Goal: Task Accomplishment & Management: Manage account settings

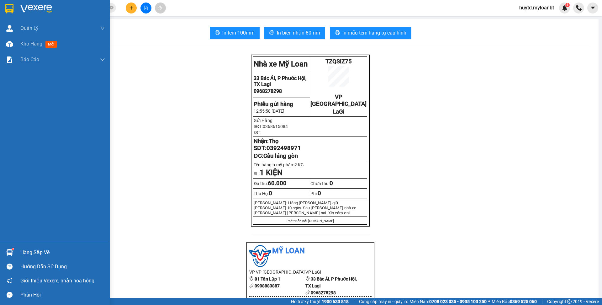
click at [39, 249] on div "Hàng sắp về" at bounding box center [62, 252] width 85 height 9
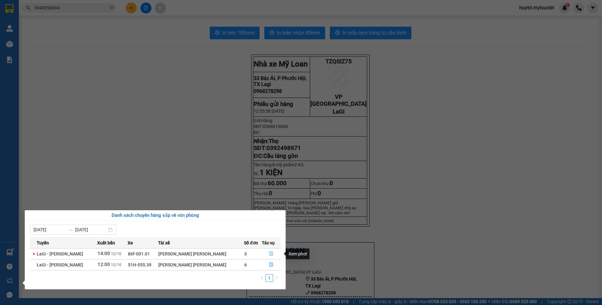
click at [273, 251] on button "button" at bounding box center [271, 254] width 18 height 10
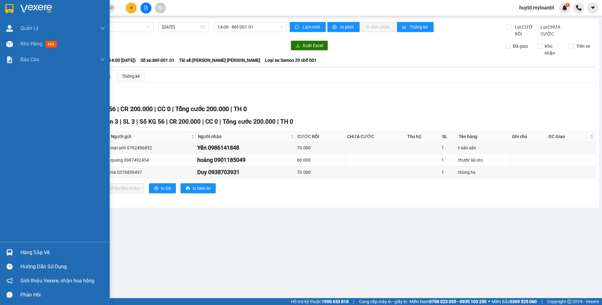
click at [64, 249] on div "Hàng sắp về" at bounding box center [62, 252] width 85 height 9
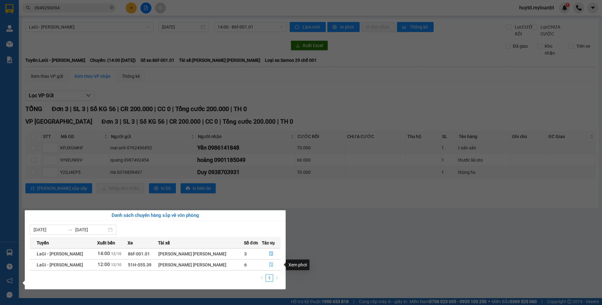
click at [271, 265] on icon "file-done" at bounding box center [271, 264] width 4 height 4
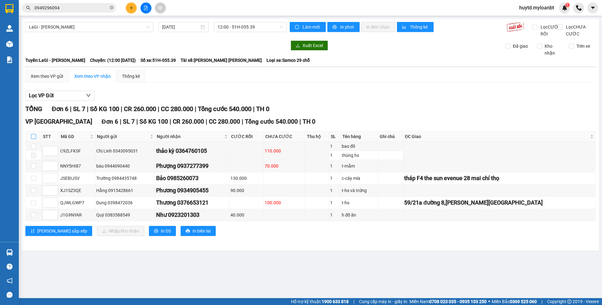
click at [34, 139] on input "checkbox" at bounding box center [33, 136] width 5 height 5
checkbox input "true"
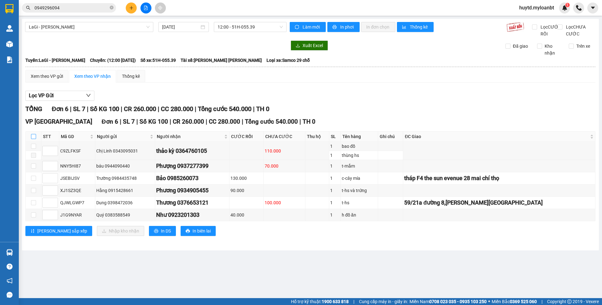
checkbox input "true"
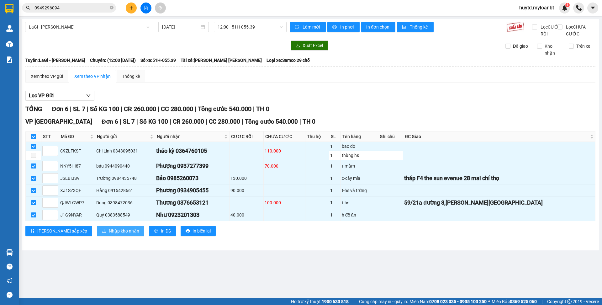
click at [109, 234] on span "Nhập kho nhận" at bounding box center [124, 230] width 30 height 7
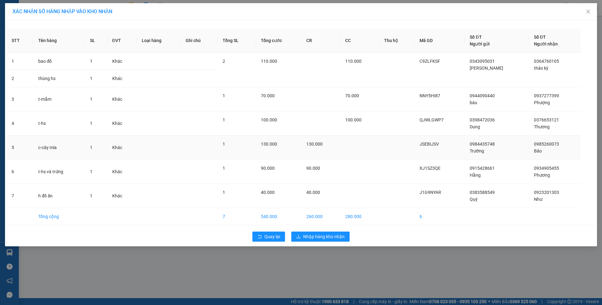
click at [311, 137] on td "130.000" at bounding box center [320, 147] width 39 height 24
click at [306, 244] on div "Quay lại Nhập hàng kho nhận" at bounding box center [301, 236] width 589 height 16
click at [309, 237] on span "Nhập hàng kho nhận" at bounding box center [323, 236] width 41 height 7
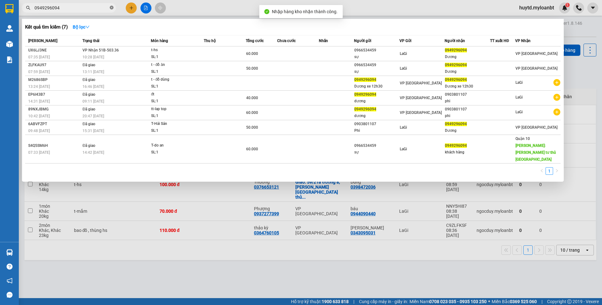
click at [111, 6] on icon "close-circle" at bounding box center [112, 8] width 4 height 4
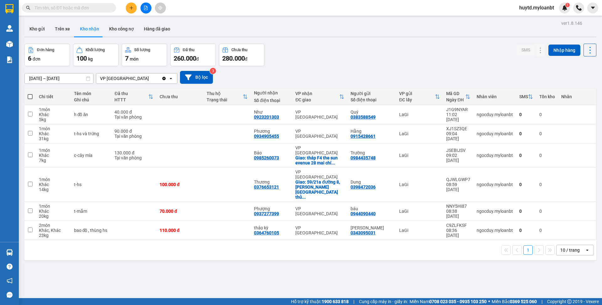
click at [82, 8] on input "text" at bounding box center [71, 7] width 74 height 7
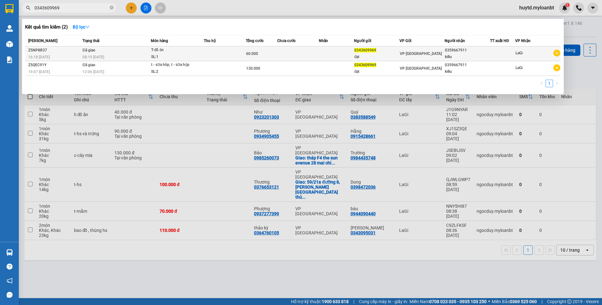
type input "0343609969"
click at [191, 53] on div "T-đồ ăn" at bounding box center [174, 50] width 47 height 7
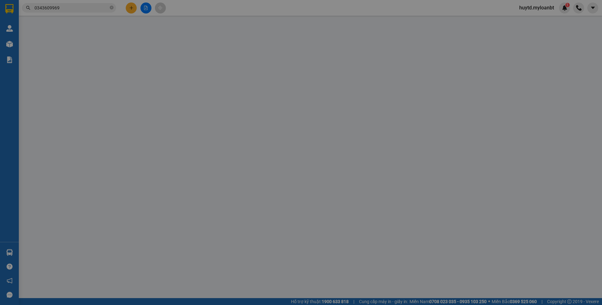
type input "0343609969"
type input "0359667911"
type input "0"
type input "60.000"
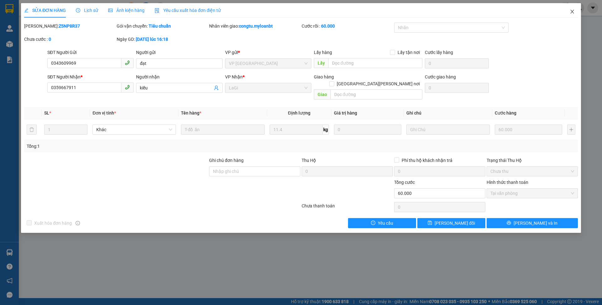
click at [577, 15] on span "Close" at bounding box center [572, 12] width 18 height 18
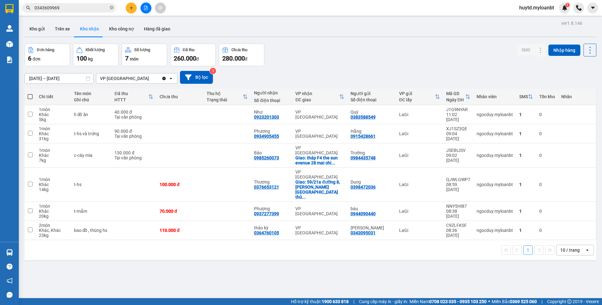
click at [83, 12] on div "Kết quả [PERSON_NAME] ( 2 ) Bộ lọc Mã ĐH Trạng thái Món hàng Thu hộ Tổng [PERSO…" at bounding box center [301, 8] width 602 height 16
click at [83, 10] on input "0343609969" at bounding box center [71, 7] width 74 height 7
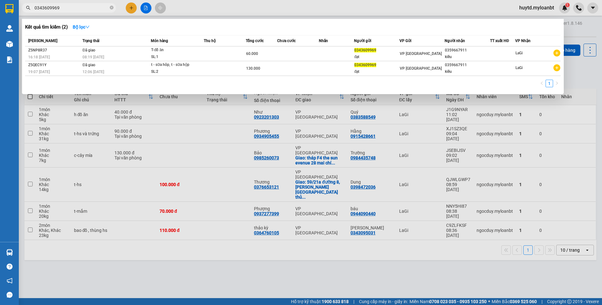
click at [285, 121] on div at bounding box center [301, 152] width 602 height 305
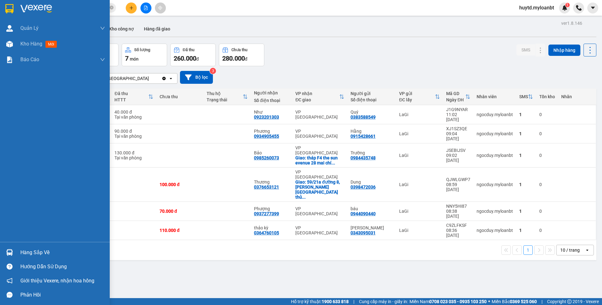
click at [61, 252] on div "Hàng sắp về" at bounding box center [62, 252] width 85 height 9
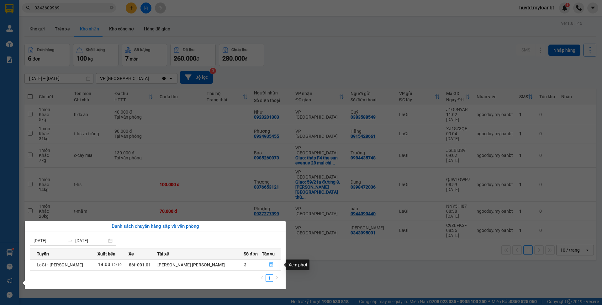
click at [270, 267] on span "file-done" at bounding box center [271, 264] width 4 height 5
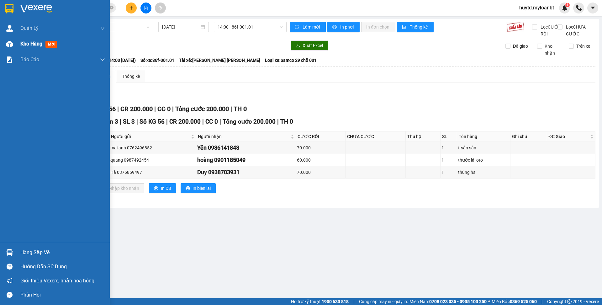
click at [37, 41] on span "Kho hàng" at bounding box center [31, 44] width 22 height 6
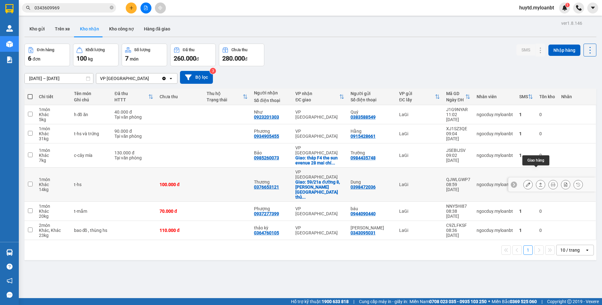
click at [526, 182] on icon at bounding box center [528, 184] width 4 height 4
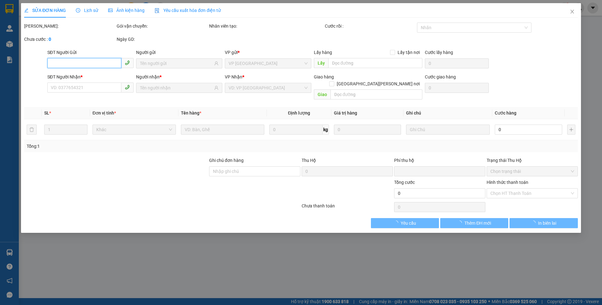
type input "0398472036"
type input "Dung"
type input "0376653121"
type input "Thương"
checkbox input "true"
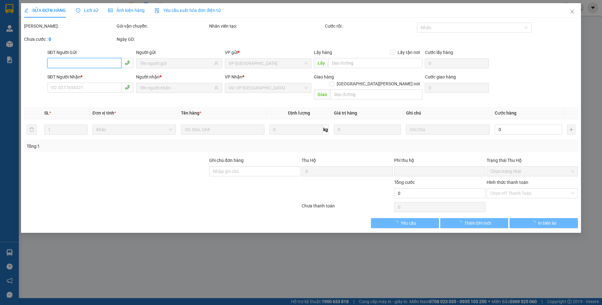
type input "59/21a đường 8,[PERSON_NAME][GEOGRAPHIC_DATA]"
type input "0"
type input "100.000"
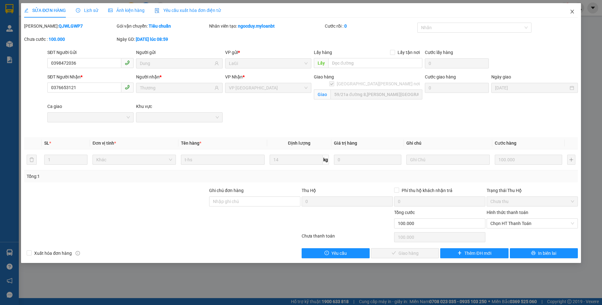
click at [571, 12] on icon "close" at bounding box center [572, 11] width 5 height 5
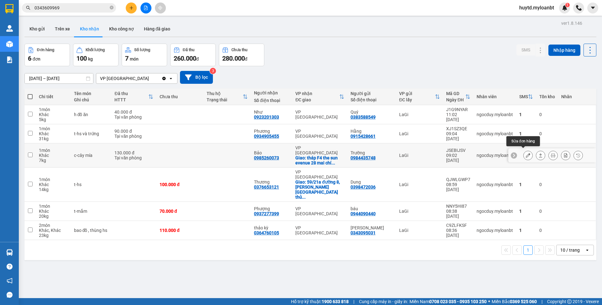
click at [526, 153] on icon at bounding box center [528, 155] width 4 height 4
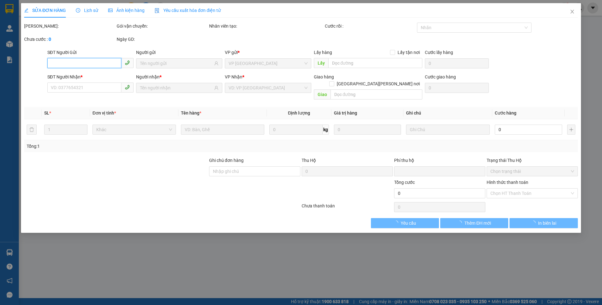
type input "0984435748"
type input "Trường"
type input "0985260073"
type input "Bảo"
checkbox input "true"
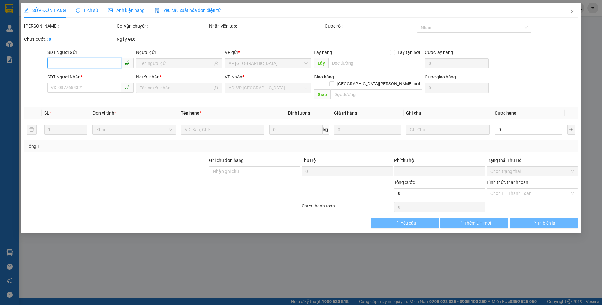
type input "tháp F4 the sun evenue 28 mai chí thọ"
type input "0"
type input "130.000"
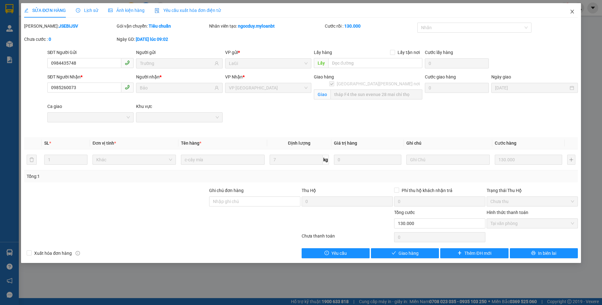
click at [575, 10] on span "Close" at bounding box center [572, 12] width 18 height 18
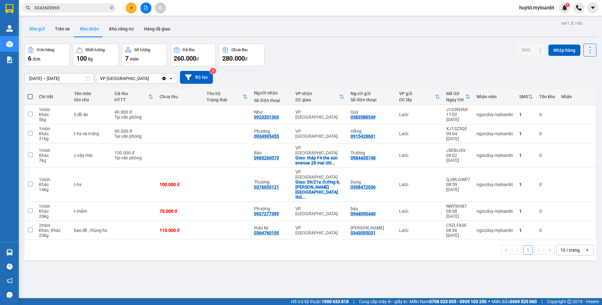
click at [36, 31] on button "Kho gửi" at bounding box center [36, 28] width 25 height 15
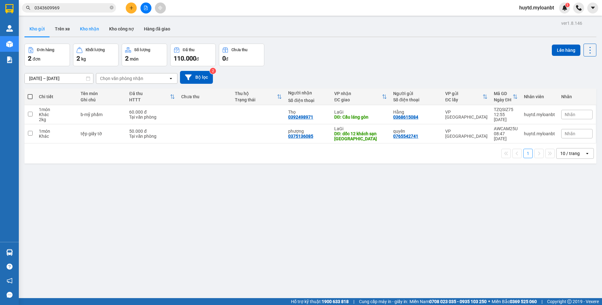
click at [77, 29] on button "Kho nhận" at bounding box center [89, 28] width 29 height 15
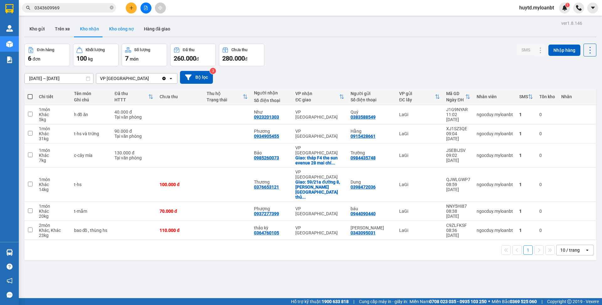
click at [121, 28] on button "Kho công nợ" at bounding box center [121, 28] width 35 height 15
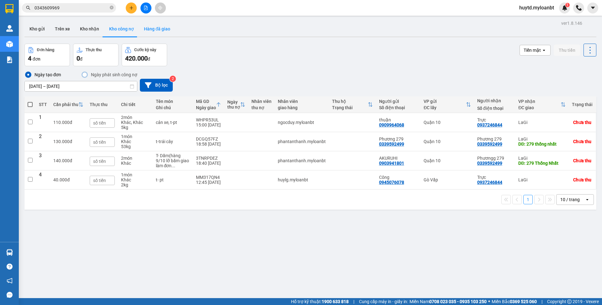
click at [148, 29] on button "Hàng đã giao" at bounding box center [157, 28] width 36 height 15
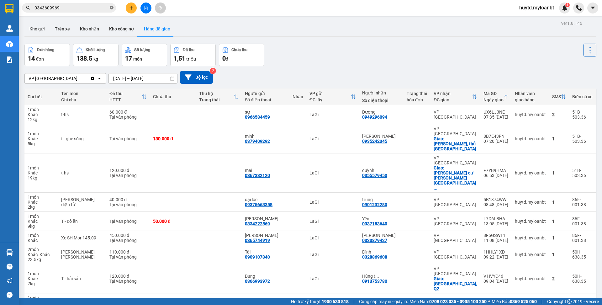
click at [111, 9] on icon "close-circle" at bounding box center [112, 8] width 4 height 4
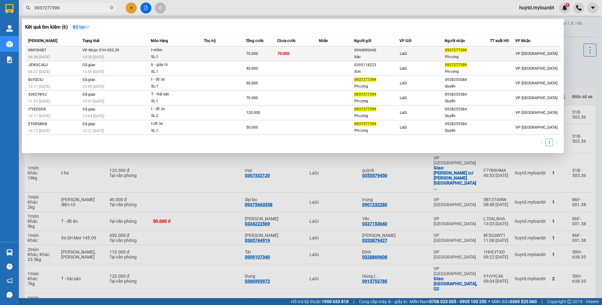
type input "0937277399"
click at [194, 51] on div "t-mắm" at bounding box center [174, 50] width 47 height 7
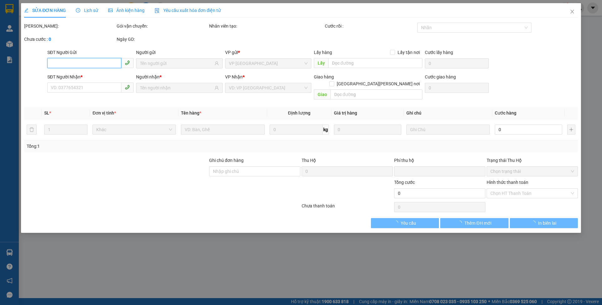
type input "0944090440"
type input "báu"
type input "0937277399"
type input "Phượng"
type input "0"
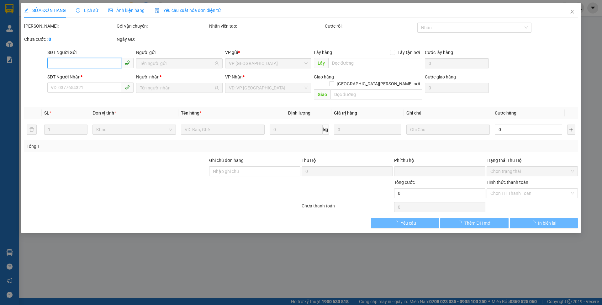
type input "70.000"
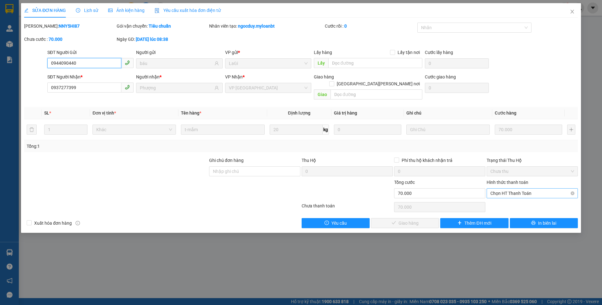
click at [509, 188] on span "Chọn HT Thanh Toán" at bounding box center [532, 192] width 84 height 9
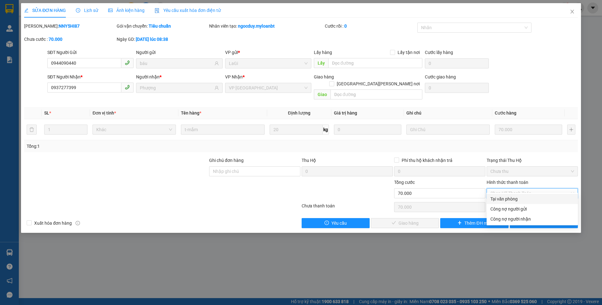
click at [508, 198] on div "Tại văn phòng" at bounding box center [532, 198] width 84 height 7
type input "0"
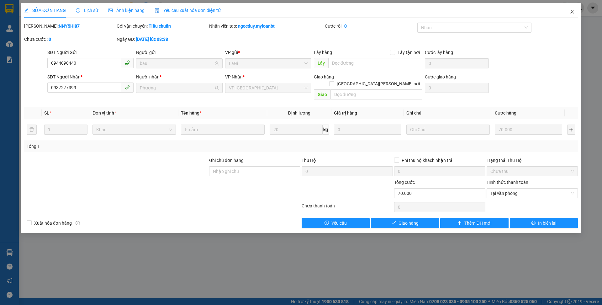
click at [572, 13] on icon "close" at bounding box center [572, 11] width 5 height 5
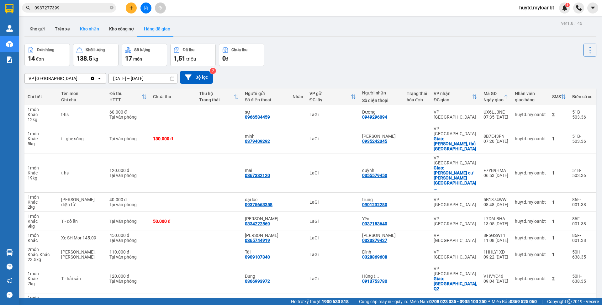
click at [84, 32] on button "Kho nhận" at bounding box center [89, 28] width 29 height 15
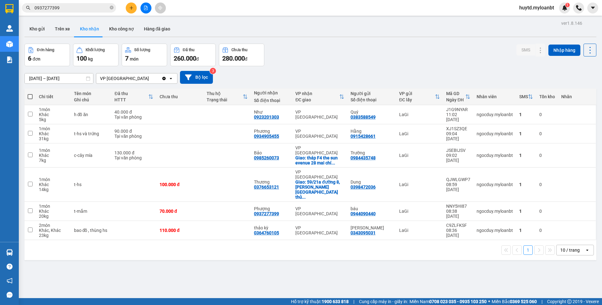
click at [114, 7] on span "0937277399" at bounding box center [69, 7] width 94 height 9
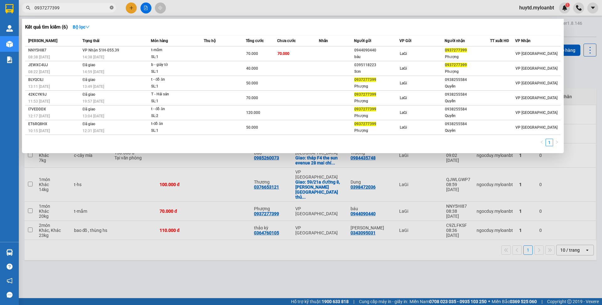
click at [111, 7] on icon "close-circle" at bounding box center [112, 8] width 4 height 4
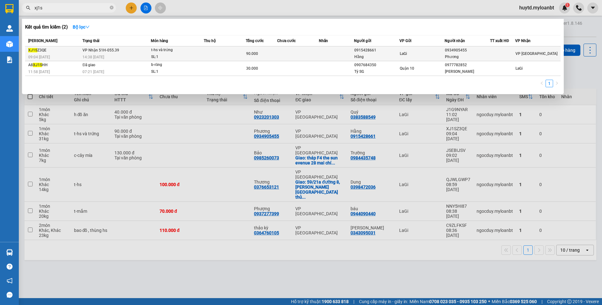
type input "xj1s"
click at [208, 54] on td at bounding box center [225, 53] width 42 height 15
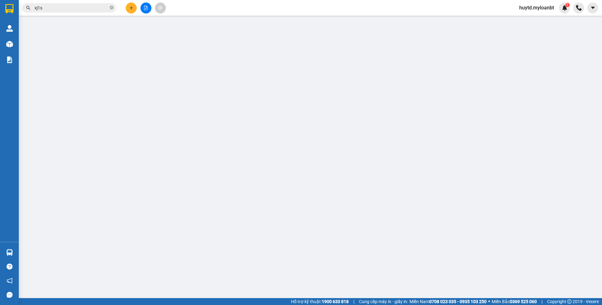
type input "0915428661"
type input "Hằng"
type input "0934905455"
type input "Phương"
type input "0"
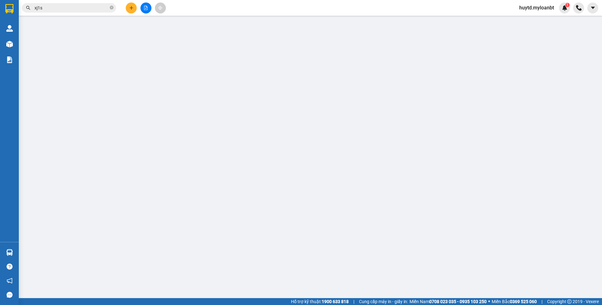
type input "90.000"
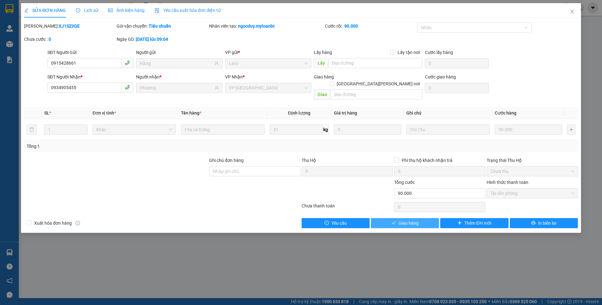
click at [384, 218] on button "Giao hàng" at bounding box center [405, 223] width 68 height 10
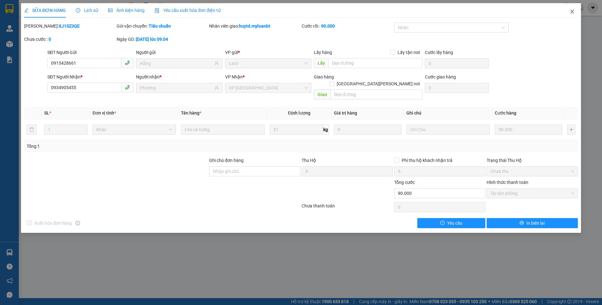
click at [574, 18] on span "Close" at bounding box center [572, 12] width 18 height 18
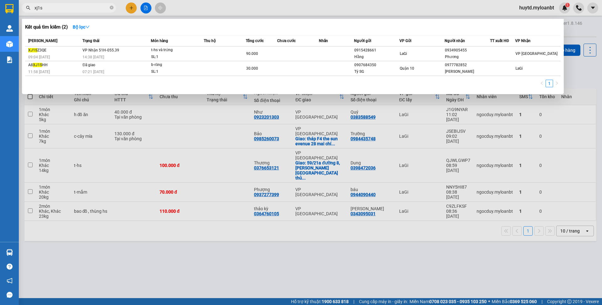
click at [110, 5] on span at bounding box center [112, 8] width 4 height 6
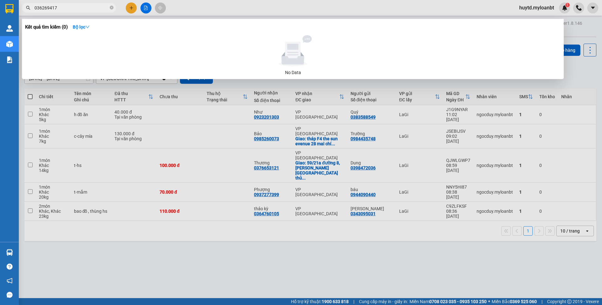
type input "0362694171"
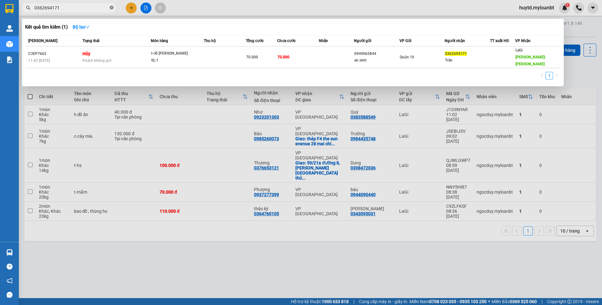
click at [112, 8] on icon "close-circle" at bounding box center [112, 8] width 4 height 4
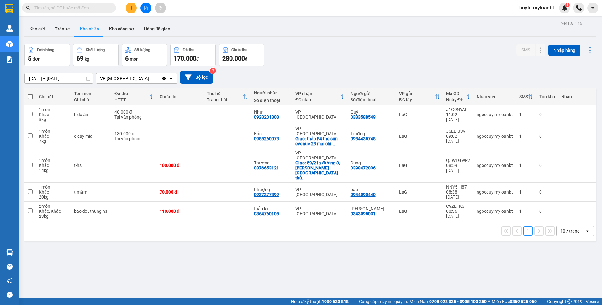
click at [83, 5] on input "text" at bounding box center [71, 7] width 74 height 7
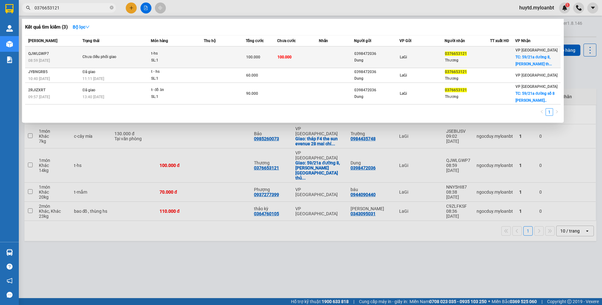
type input "0376653121"
click at [216, 55] on td at bounding box center [225, 57] width 42 height 22
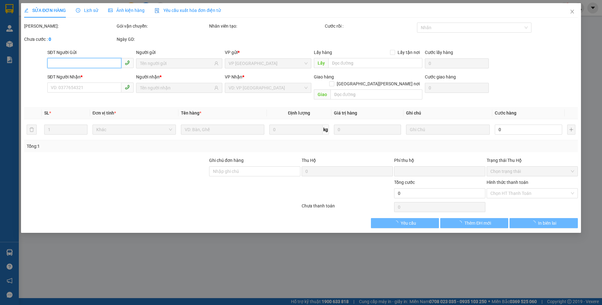
type input "0398472036"
type input "Dung"
type input "0376653121"
type input "Thương"
checkbox input "true"
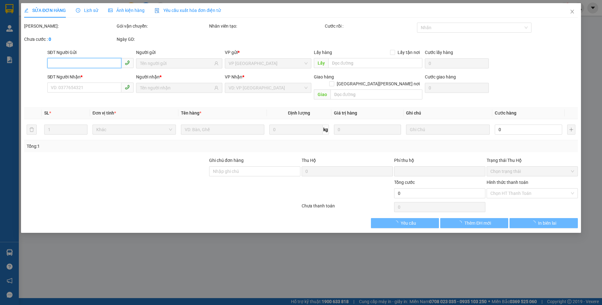
type input "59/21a đường 8,[PERSON_NAME][GEOGRAPHIC_DATA]"
type input "0"
type input "100.000"
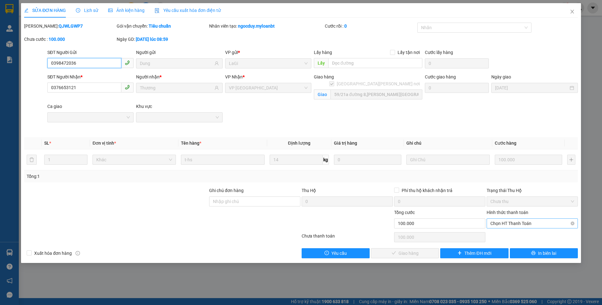
click at [505, 222] on span "Chọn HT Thanh Toán" at bounding box center [532, 222] width 84 height 9
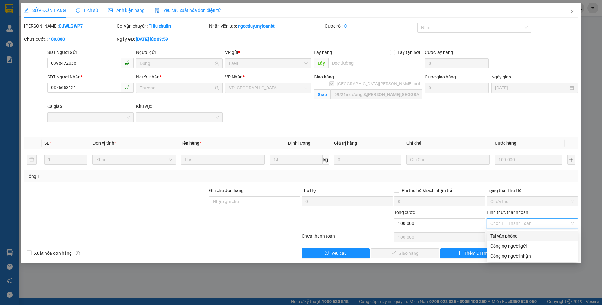
click at [509, 238] on div "Tại văn phòng" at bounding box center [532, 235] width 84 height 7
type input "0"
click at [506, 236] on div "Tại văn phòng" at bounding box center [532, 235] width 84 height 7
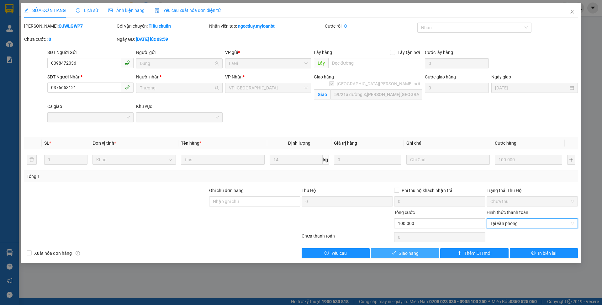
click at [393, 251] on icon "check" at bounding box center [394, 252] width 4 height 4
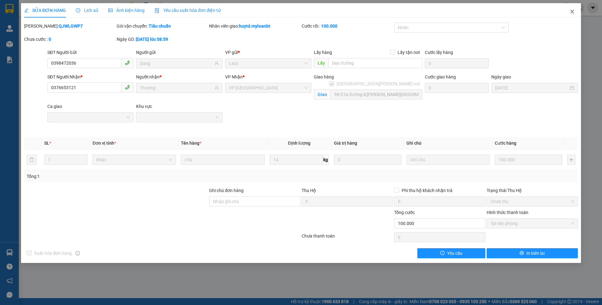
click at [572, 8] on span "Close" at bounding box center [572, 12] width 18 height 18
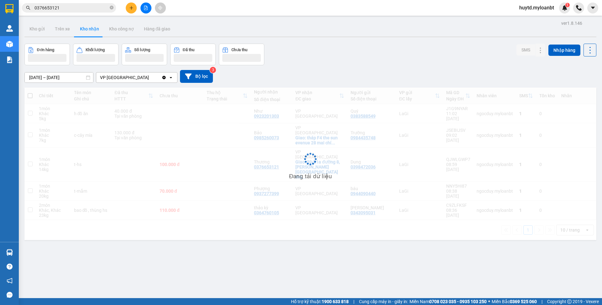
click at [88, 8] on input "0376653121" at bounding box center [71, 7] width 74 height 7
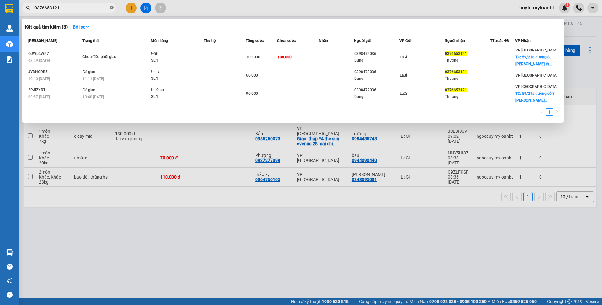
click at [112, 8] on icon "close-circle" at bounding box center [112, 8] width 4 height 4
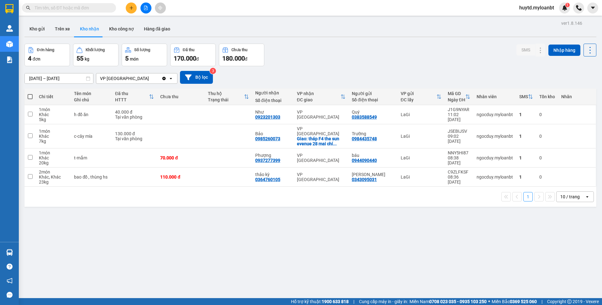
click at [77, 9] on input "text" at bounding box center [71, 7] width 74 height 7
type input "0"
click at [76, 4] on input "text" at bounding box center [71, 7] width 74 height 7
type input "1"
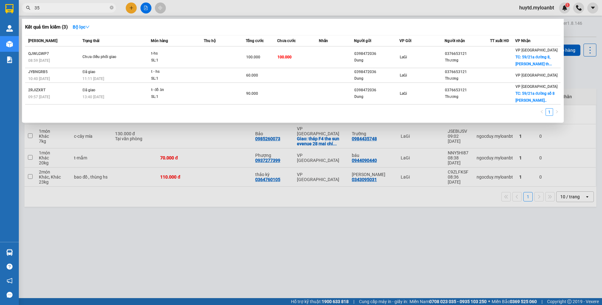
type input "3"
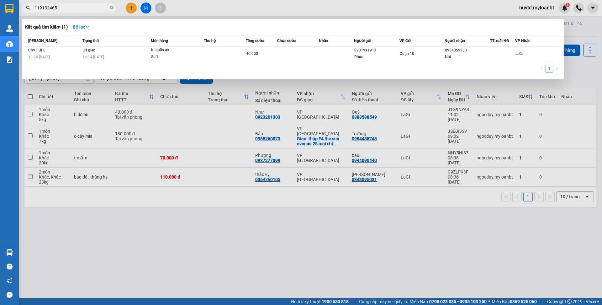
type input "1191324655"
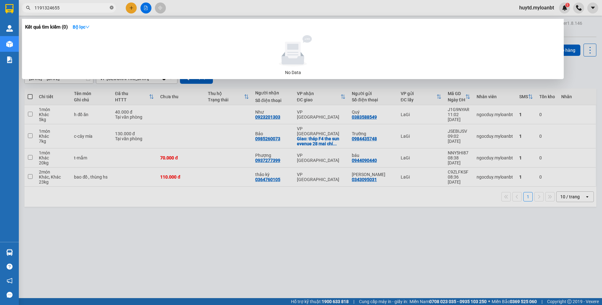
click at [112, 8] on icon "close-circle" at bounding box center [112, 8] width 4 height 4
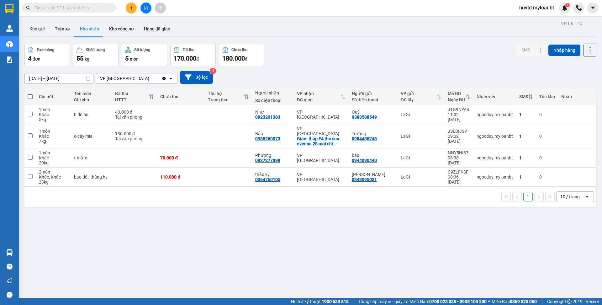
click at [54, 4] on input "text" at bounding box center [71, 7] width 74 height 7
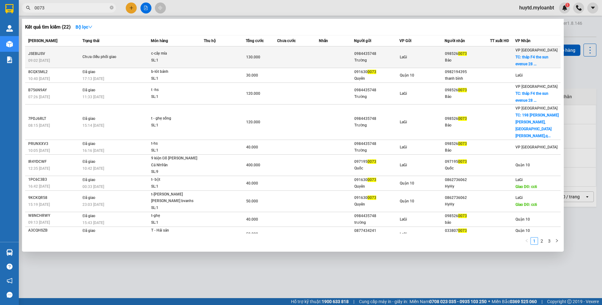
type input "0073"
click at [136, 57] on span "Chưa điều phối giao" at bounding box center [116, 57] width 68 height 7
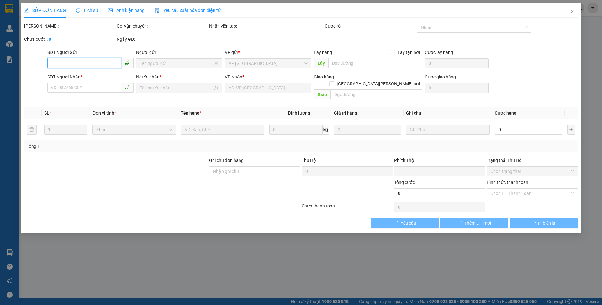
type input "0984435748"
type input "Trường"
type input "0985260073"
type input "Bảo"
checkbox input "true"
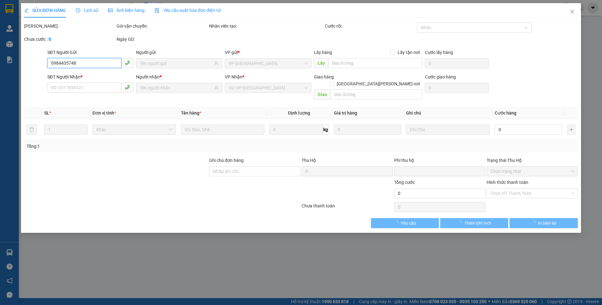
type input "tháp F4 the sun evenue 28 mai chí thọ"
type input "0"
type input "130.000"
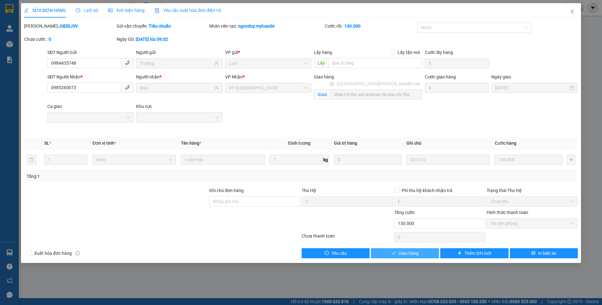
click at [414, 253] on span "Giao hàng" at bounding box center [408, 253] width 20 height 7
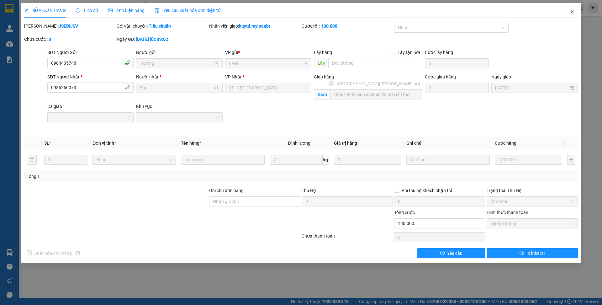
click at [574, 13] on icon "close" at bounding box center [572, 11] width 5 height 5
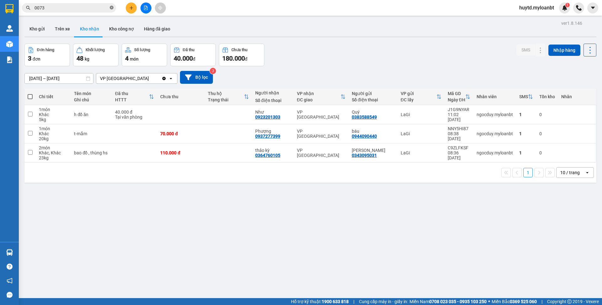
click at [113, 8] on icon "close-circle" at bounding box center [112, 8] width 4 height 4
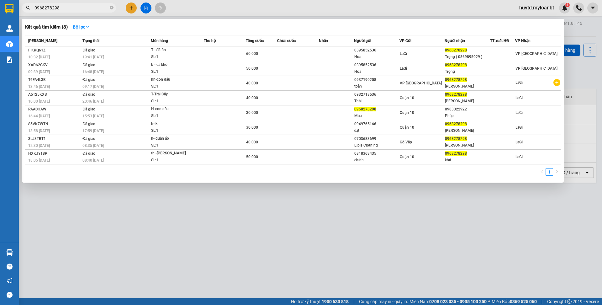
type input "0968278298"
click at [112, 8] on icon "close-circle" at bounding box center [112, 8] width 4 height 4
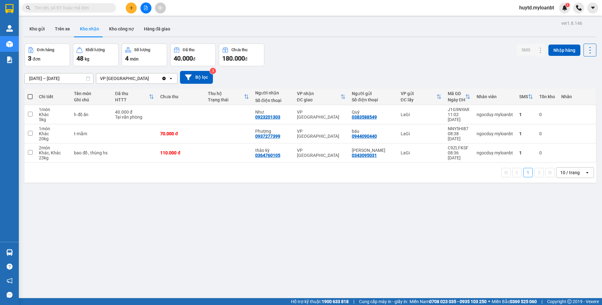
click at [80, 7] on input "text" at bounding box center [71, 7] width 74 height 7
click at [83, 8] on input "text" at bounding box center [71, 7] width 74 height 7
click at [71, 8] on input "text" at bounding box center [71, 7] width 74 height 7
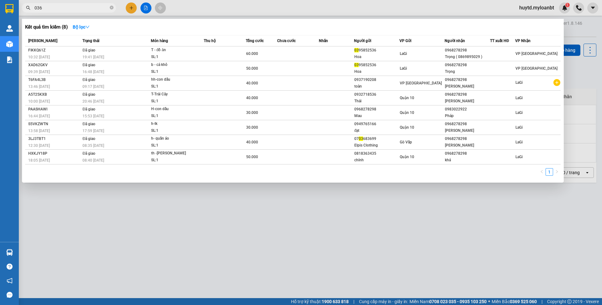
type input "0364"
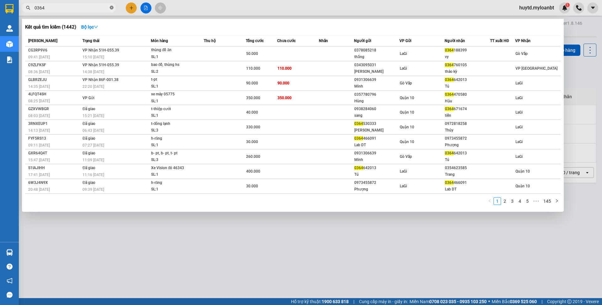
click at [113, 7] on icon "close-circle" at bounding box center [112, 8] width 4 height 4
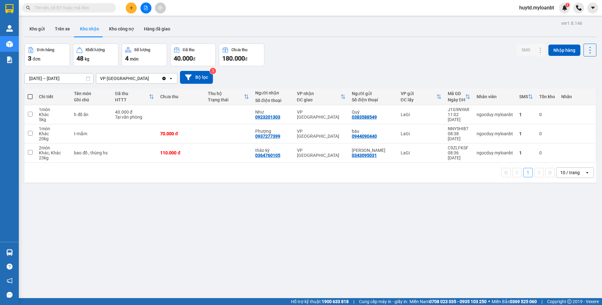
click at [71, 4] on input "text" at bounding box center [71, 7] width 74 height 7
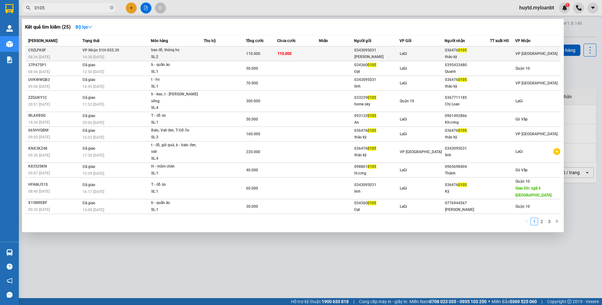
type input "0105"
click at [165, 55] on div "SL: 2" at bounding box center [174, 57] width 47 height 7
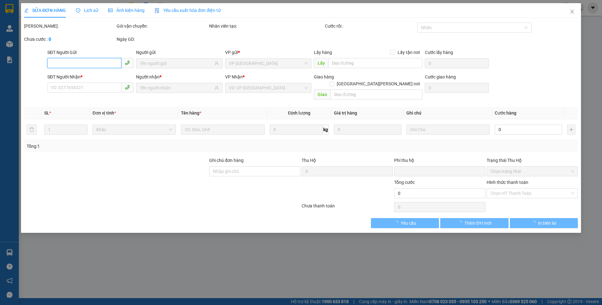
type input "0343095031"
type input "[PERSON_NAME]"
type input "0364760105"
type input "thảo kỳ"
type input "0"
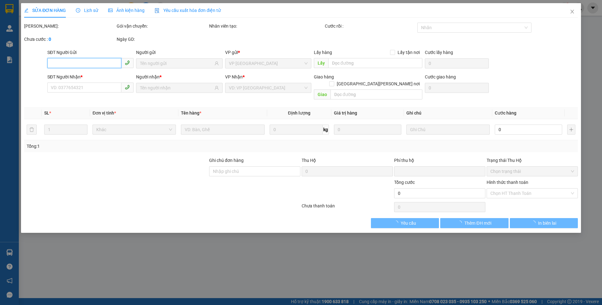
type input "110.000"
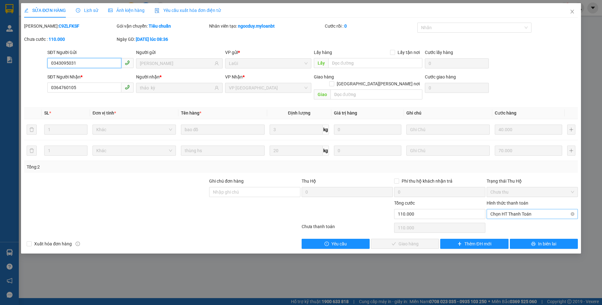
click at [502, 209] on span "Chọn HT Thanh Toán" at bounding box center [532, 213] width 84 height 9
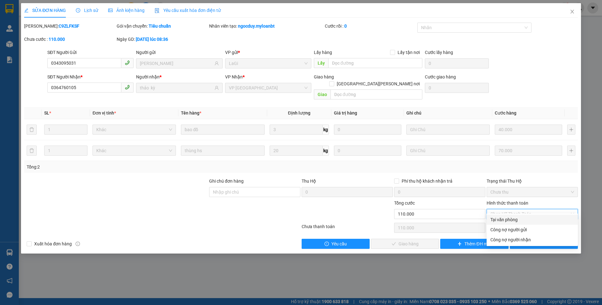
click at [498, 220] on div "Tại văn phòng" at bounding box center [532, 219] width 84 height 7
type input "0"
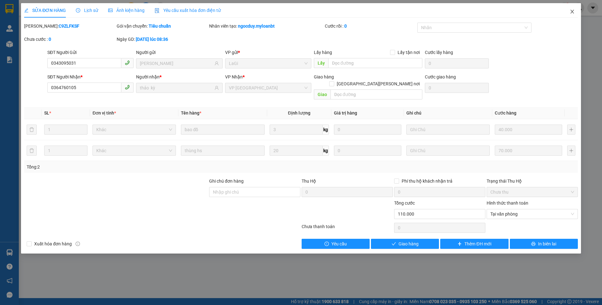
click at [571, 11] on icon "close" at bounding box center [571, 12] width 3 height 4
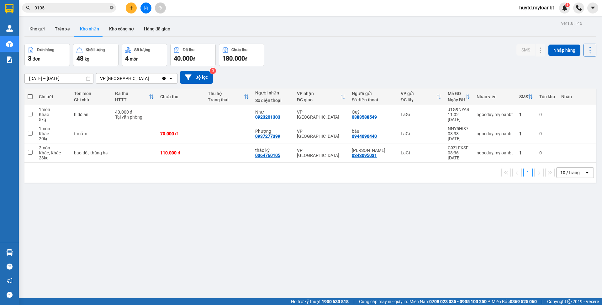
click at [111, 7] on icon "close-circle" at bounding box center [112, 8] width 4 height 4
click at [92, 8] on input "text" at bounding box center [71, 7] width 74 height 7
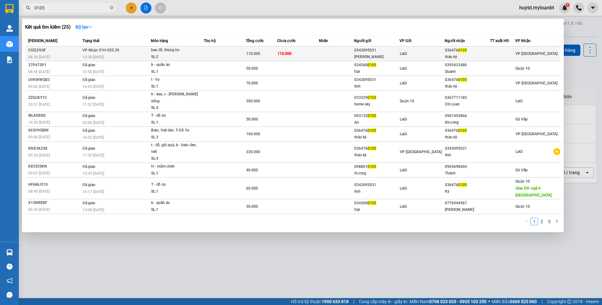
type input "0105"
click at [237, 55] on td at bounding box center [225, 53] width 42 height 15
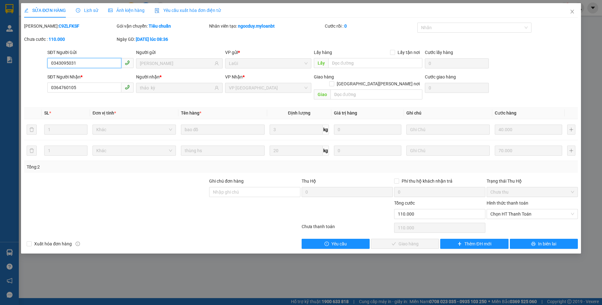
type input "0343095031"
type input "[PERSON_NAME]"
type input "0364760105"
type input "thảo kỳ"
type input "0"
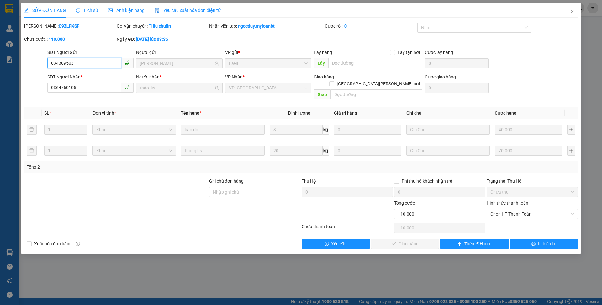
type input "110.000"
click at [505, 209] on span "Chọn HT Thanh Toán" at bounding box center [532, 213] width 84 height 9
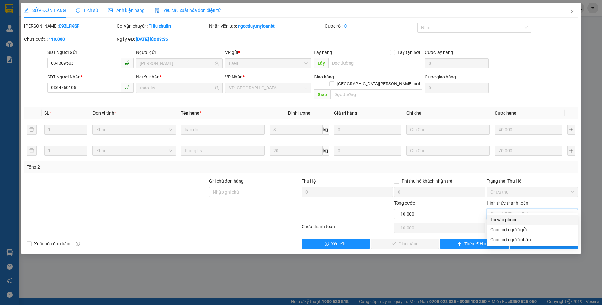
click at [500, 220] on div "Tại văn phòng" at bounding box center [532, 219] width 84 height 7
type input "0"
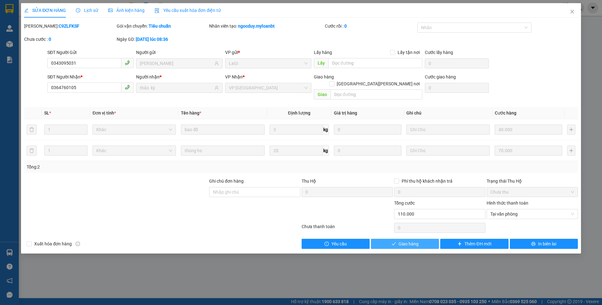
click at [411, 240] on span "Giao hàng" at bounding box center [408, 243] width 20 height 7
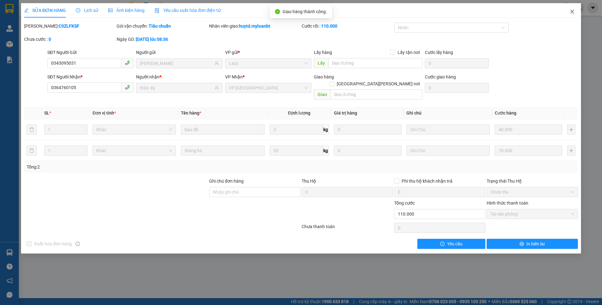
click at [571, 14] on span "Close" at bounding box center [572, 12] width 18 height 18
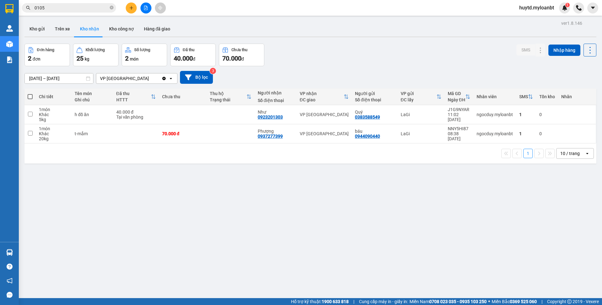
click at [89, 7] on input "0105" at bounding box center [71, 7] width 74 height 7
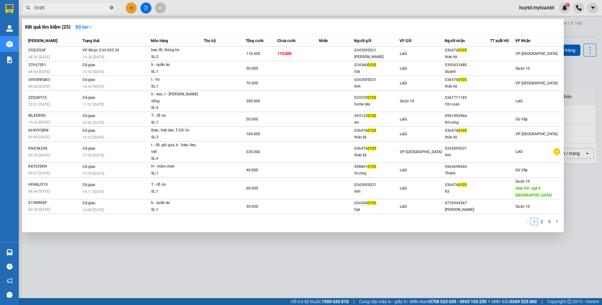
click at [111, 8] on icon "close-circle" at bounding box center [112, 8] width 4 height 4
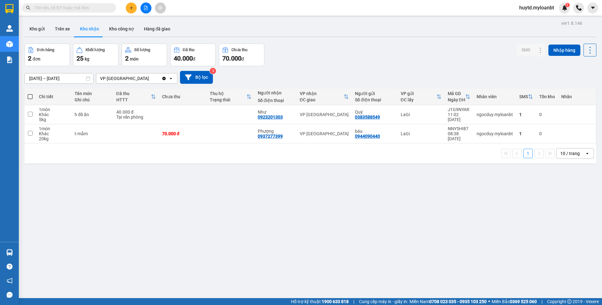
click at [82, 7] on input "text" at bounding box center [71, 7] width 74 height 7
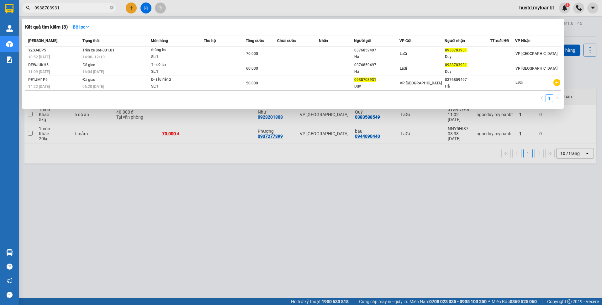
type input "0938703931"
click at [267, 149] on div at bounding box center [301, 152] width 602 height 305
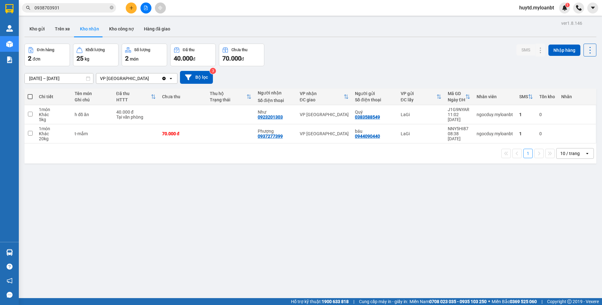
click at [36, 37] on div at bounding box center [310, 36] width 572 height 1
click at [42, 29] on button "Kho gửi" at bounding box center [36, 28] width 25 height 15
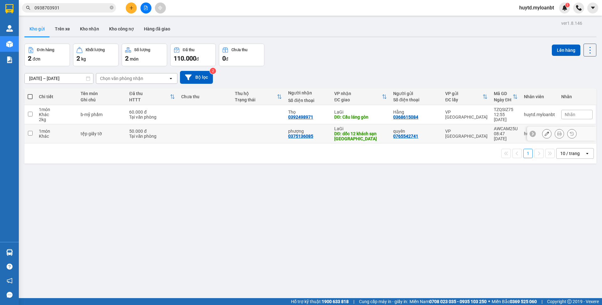
click at [213, 139] on td at bounding box center [205, 133] width 54 height 19
checkbox input "true"
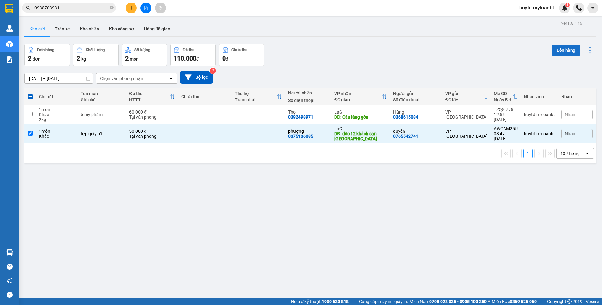
click at [566, 53] on button "Lên hàng" at bounding box center [566, 50] width 29 height 11
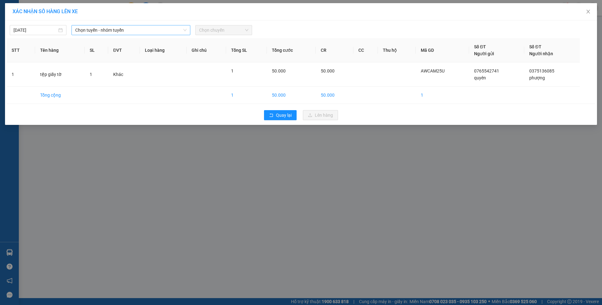
click at [135, 30] on span "Chọn tuyến - nhóm tuyến" at bounding box center [130, 29] width 111 height 9
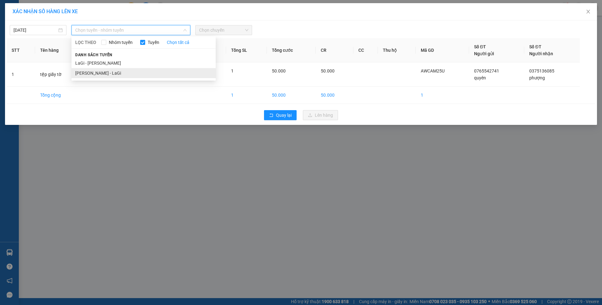
click at [129, 69] on li "[PERSON_NAME] - LaGi" at bounding box center [143, 73] width 144 height 10
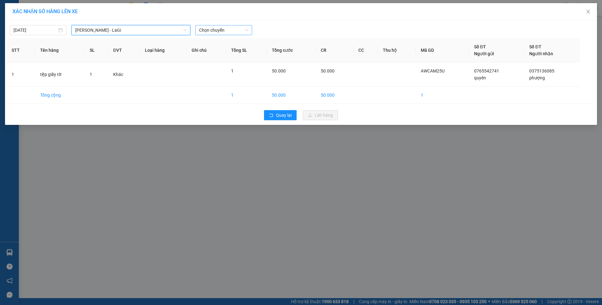
click at [206, 27] on span "Chọn chuyến" at bounding box center [223, 29] width 49 height 9
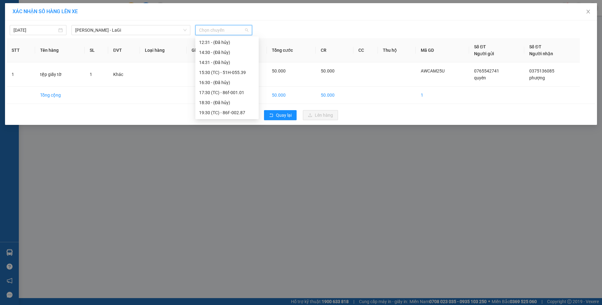
scroll to position [73, 0]
click at [232, 72] on div "15:30 (TC) - 51H-055.39" at bounding box center [227, 69] width 56 height 7
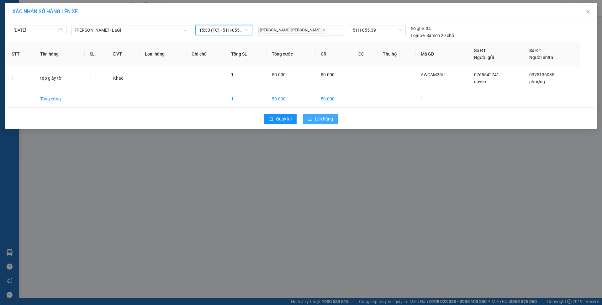
click at [325, 121] on span "Lên hàng" at bounding box center [324, 118] width 18 height 7
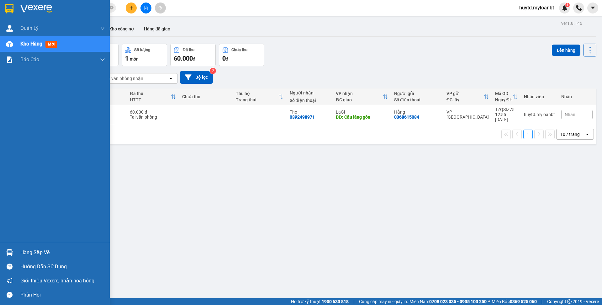
click at [27, 253] on div "Hàng sắp về" at bounding box center [62, 252] width 85 height 9
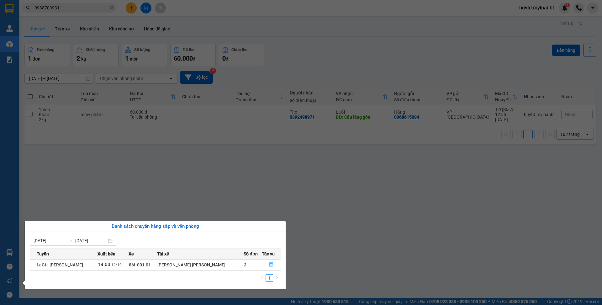
click at [270, 264] on icon "file-done" at bounding box center [271, 264] width 4 height 4
